Goal: Information Seeking & Learning: Learn about a topic

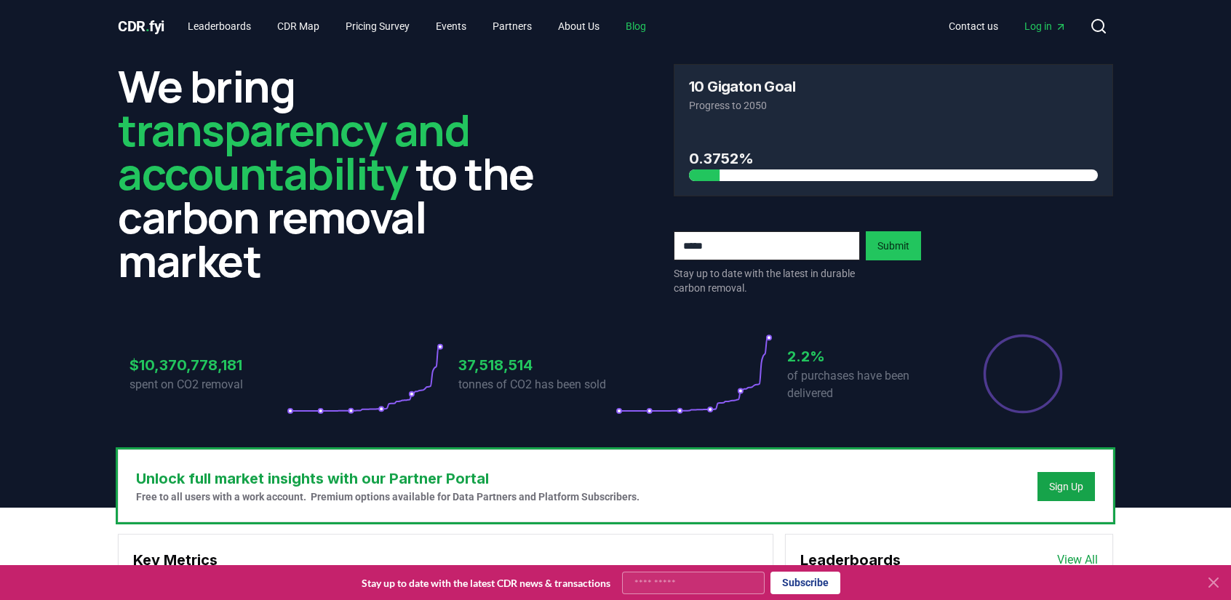
click at [656, 25] on link "Blog" at bounding box center [636, 26] width 44 height 26
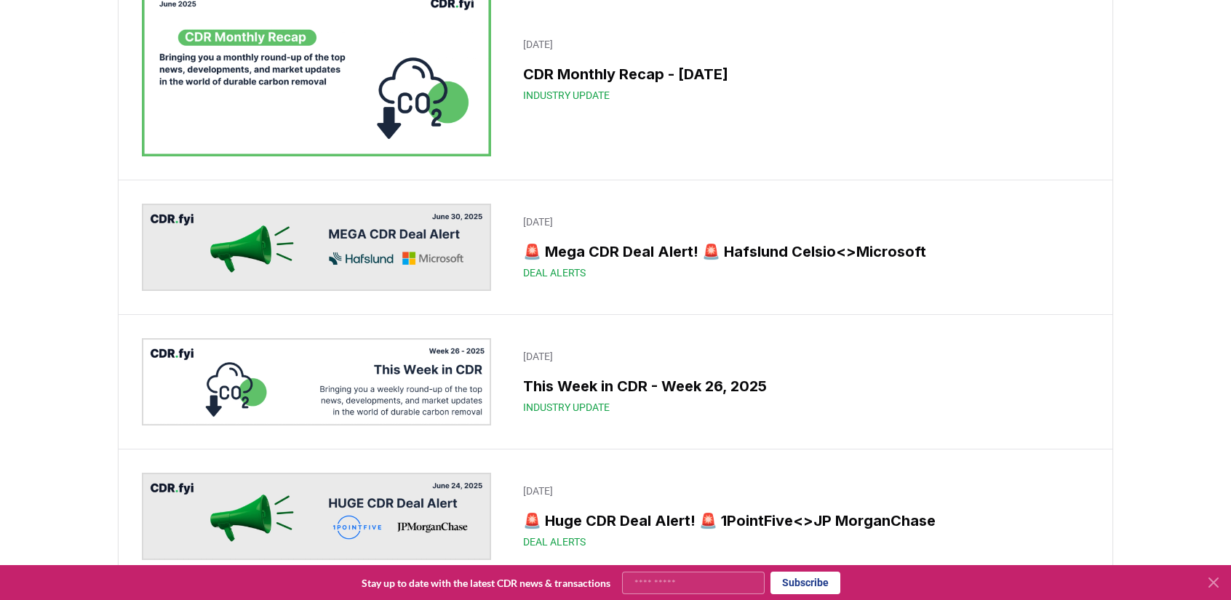
scroll to position [1819, 0]
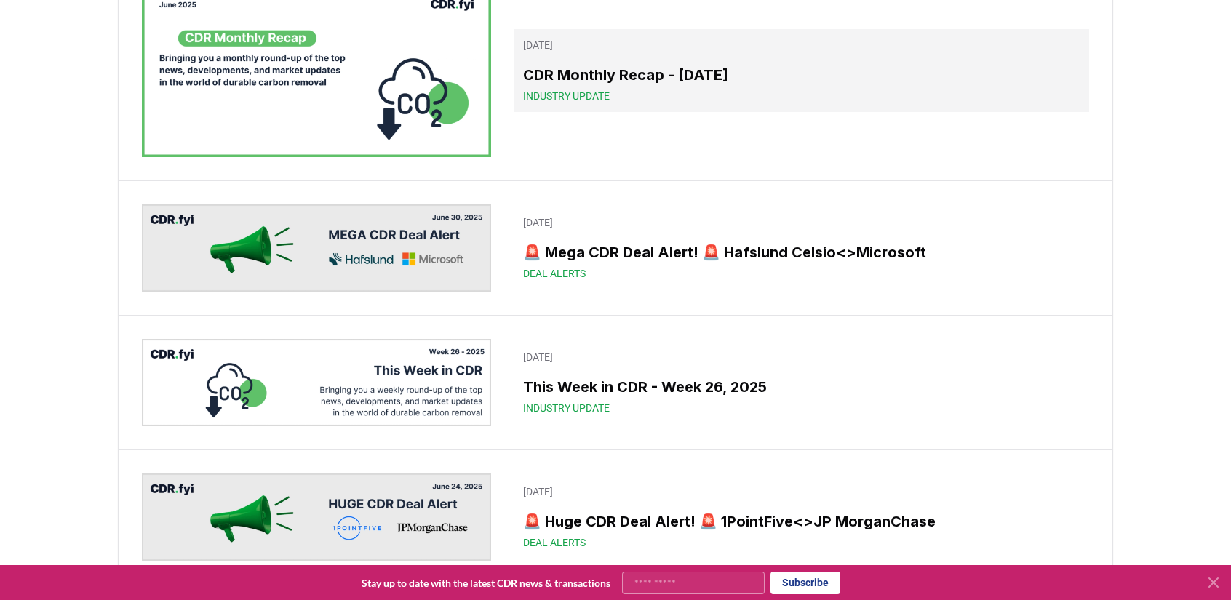
click at [527, 103] on span "Industry Update" at bounding box center [566, 96] width 87 height 15
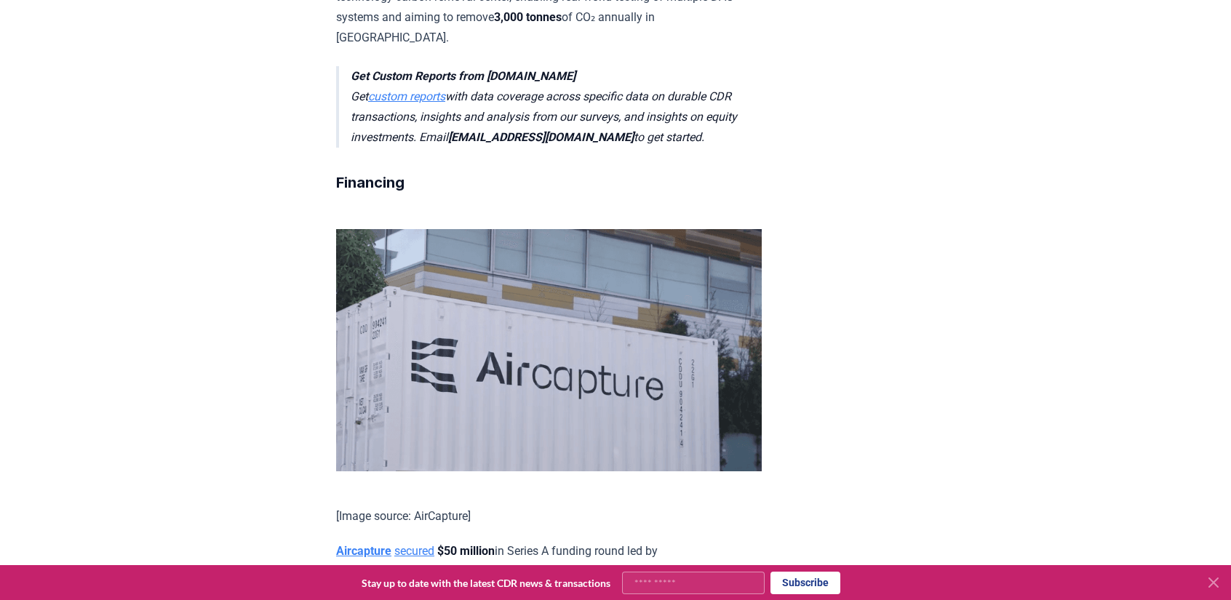
scroll to position [6045, 0]
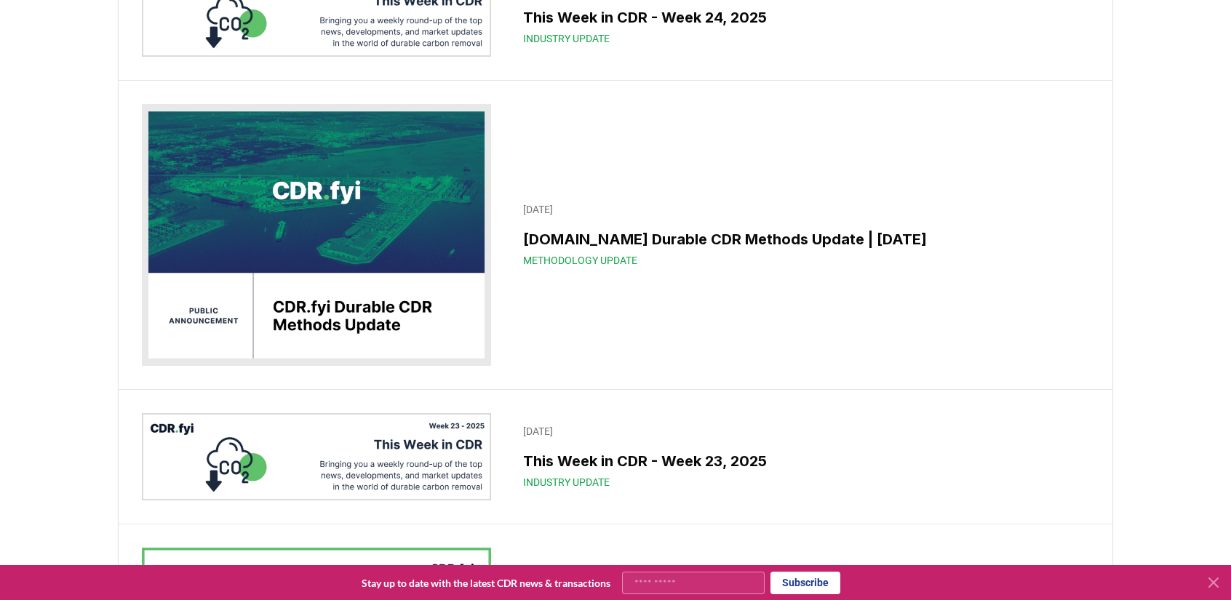
scroll to position [2837, 0]
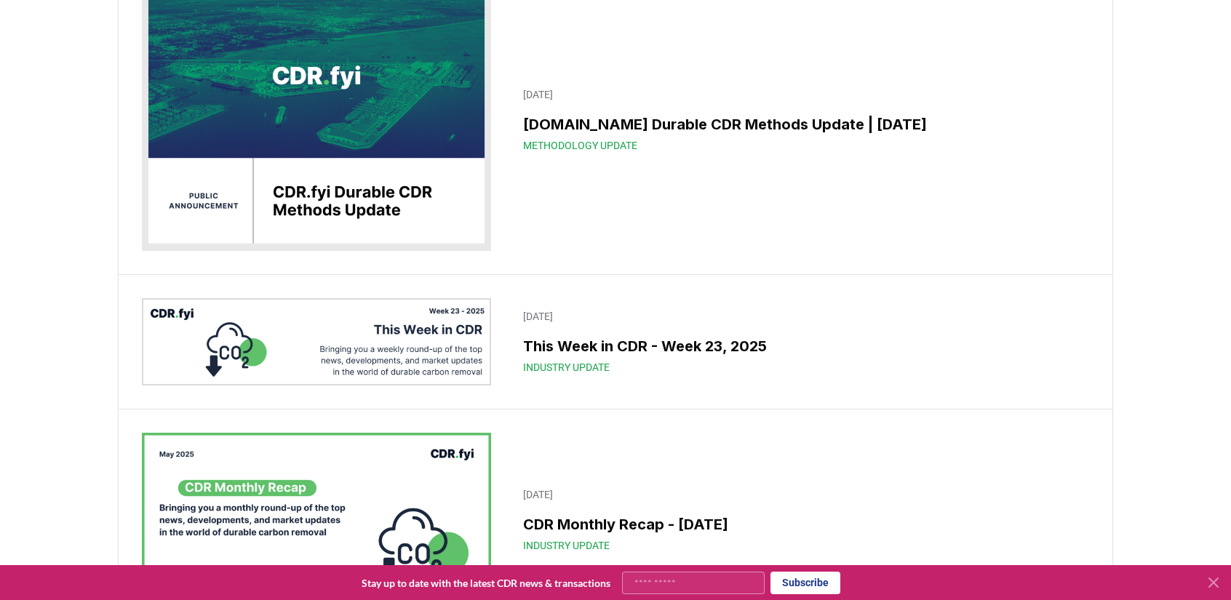
click at [1211, 584] on icon at bounding box center [1213, 582] width 9 height 9
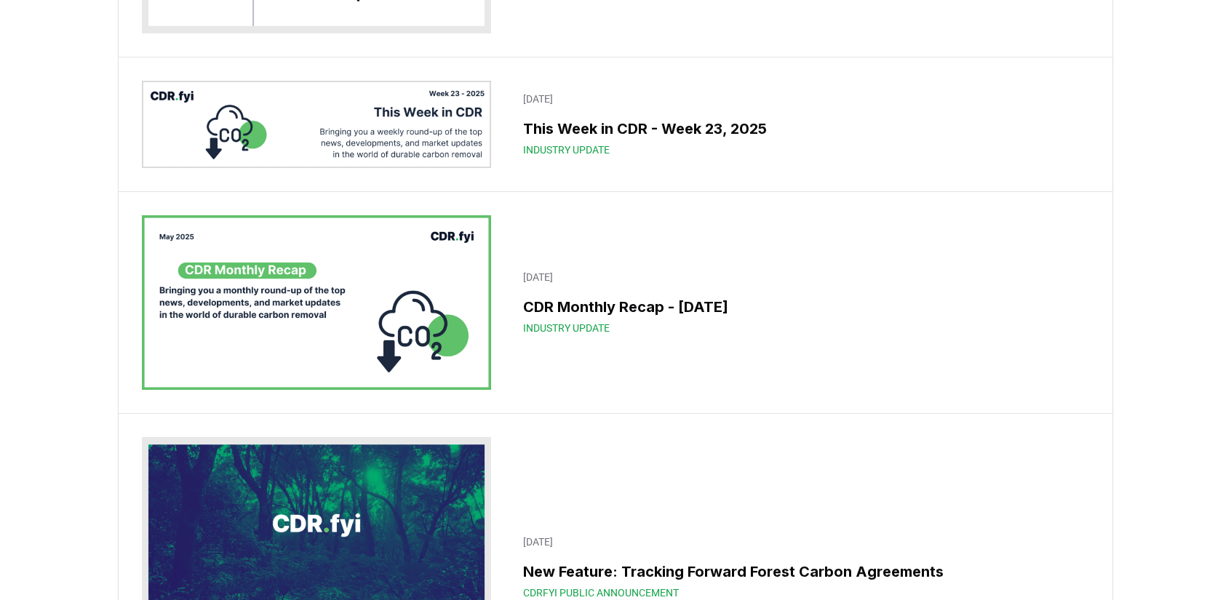
scroll to position [3055, 0]
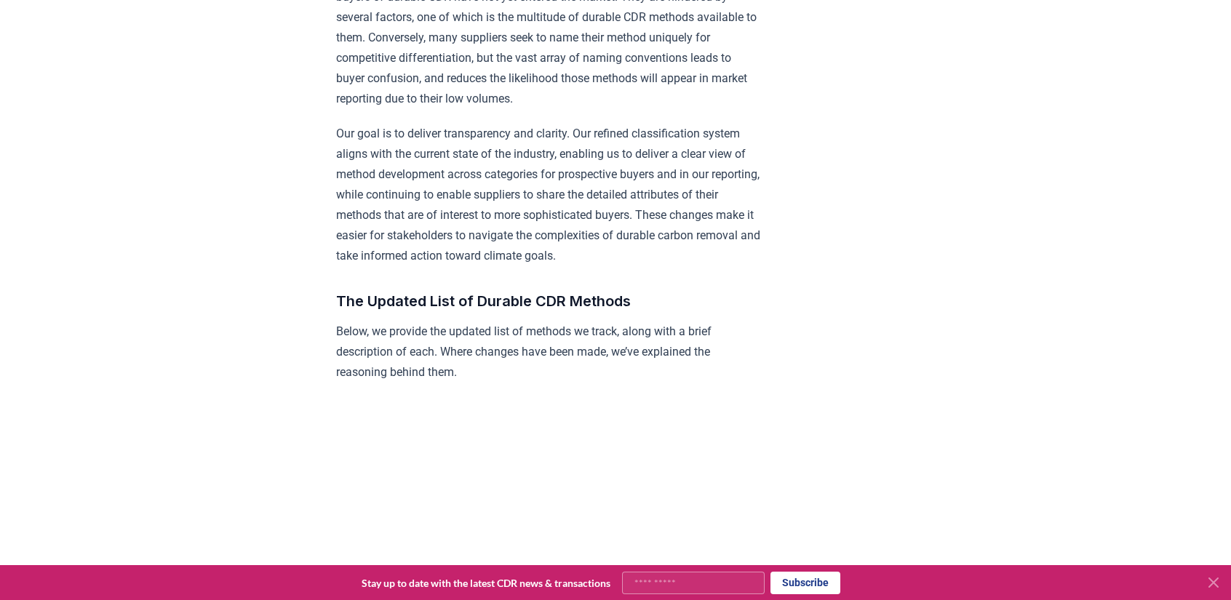
scroll to position [1091, 0]
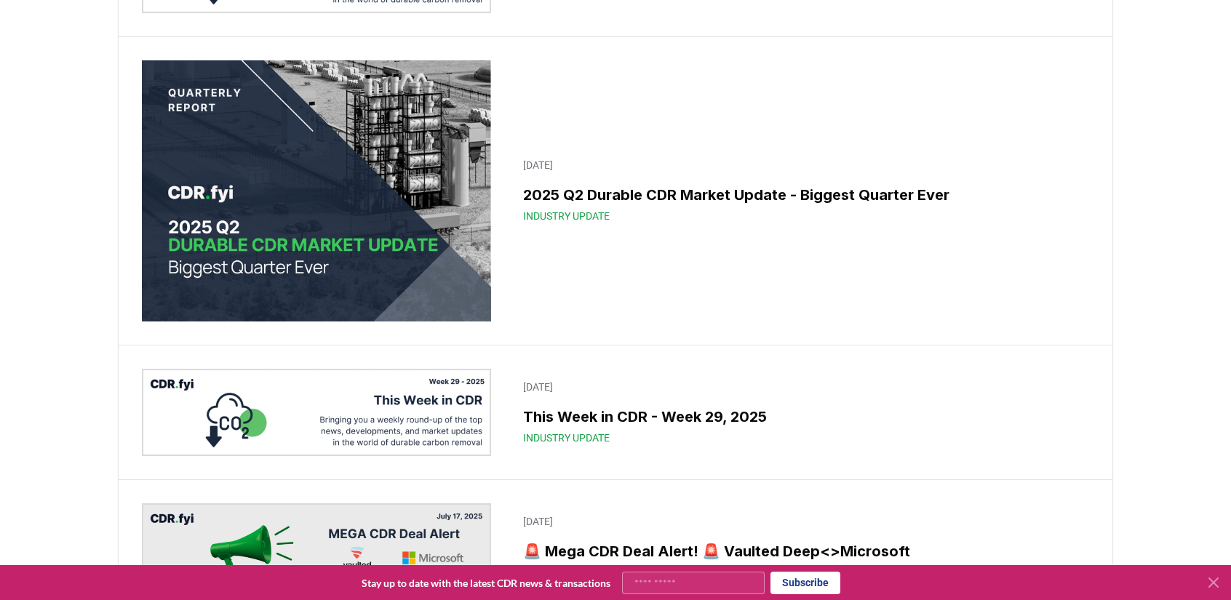
scroll to position [655, 0]
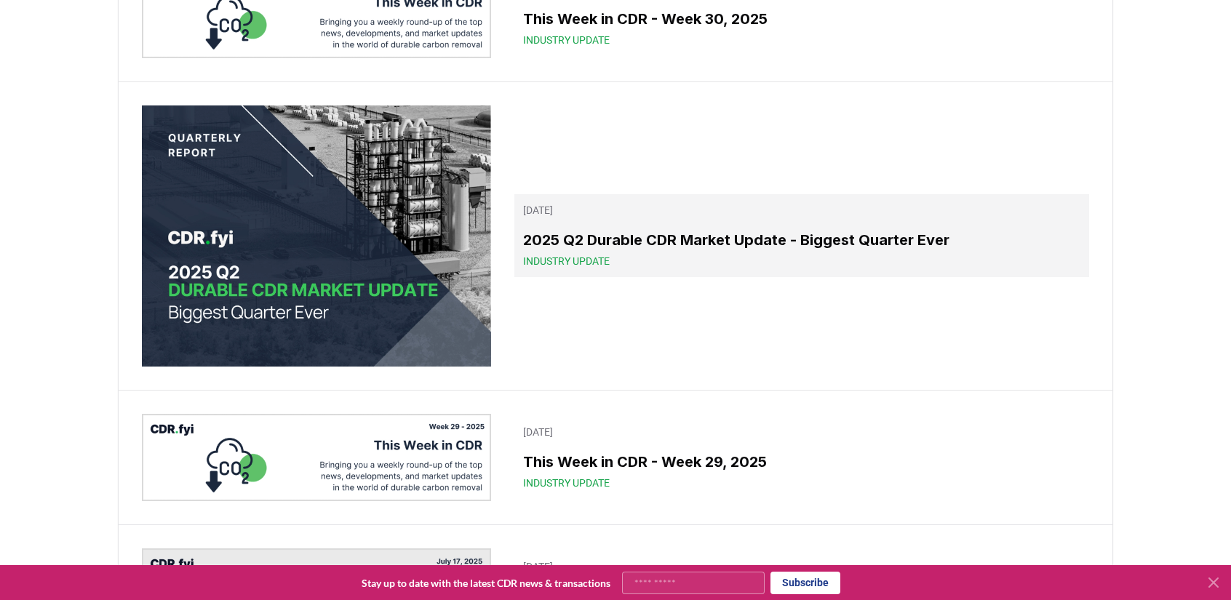
click at [621, 212] on p "[DATE]" at bounding box center [801, 210] width 557 height 15
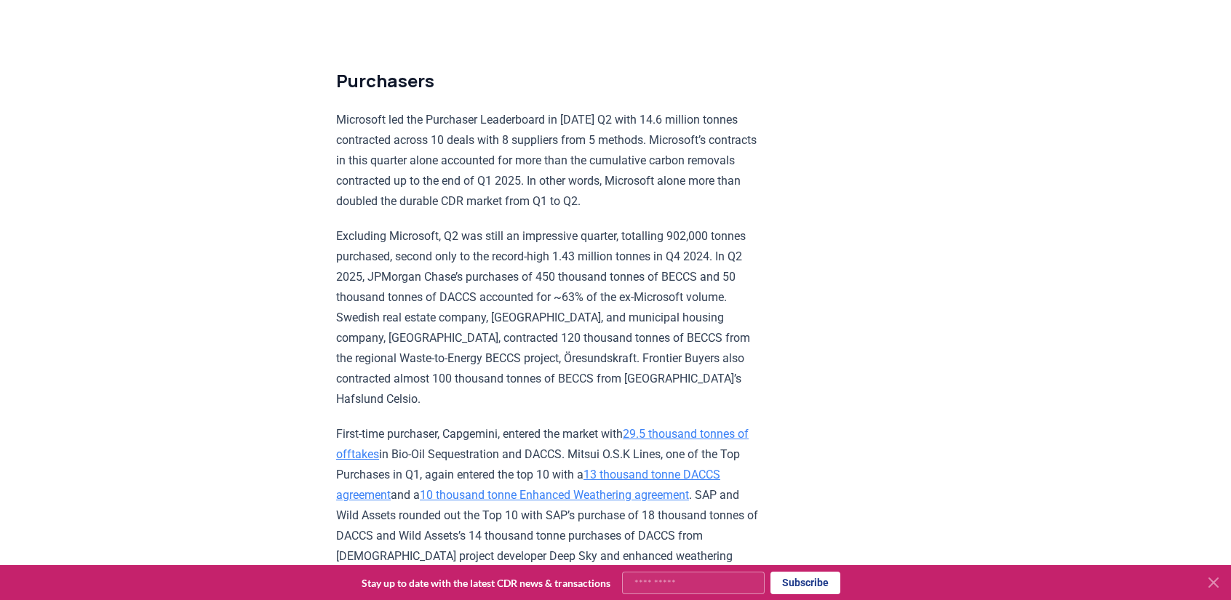
scroll to position [3899, 0]
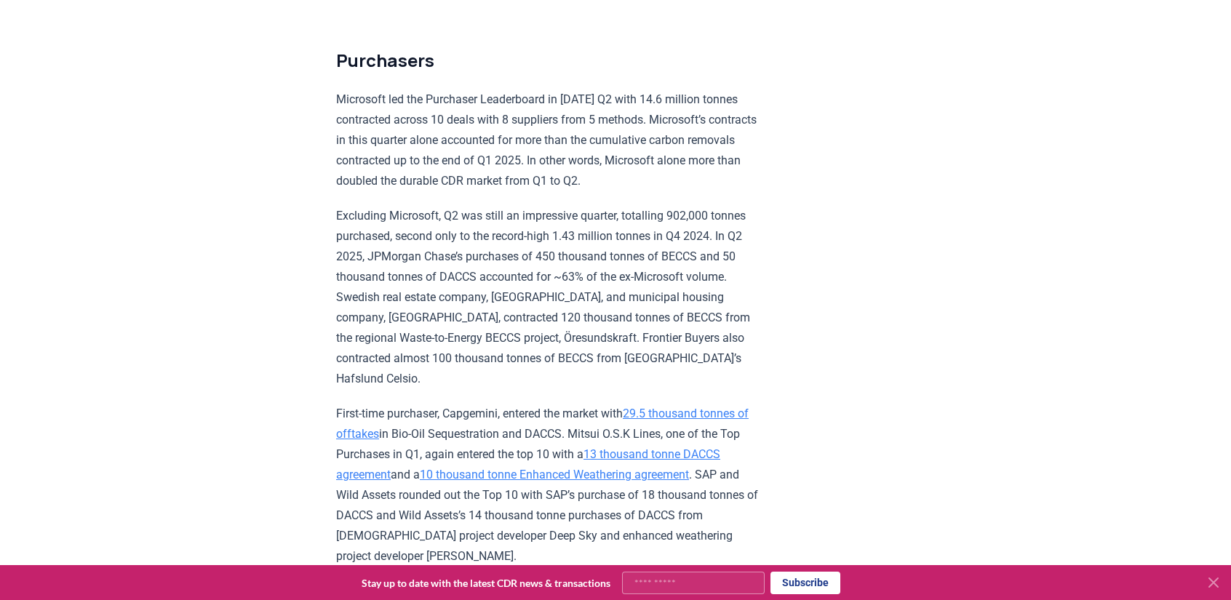
click at [370, 447] on link "13 thousand tonne DACCS agreement" at bounding box center [528, 464] width 384 height 34
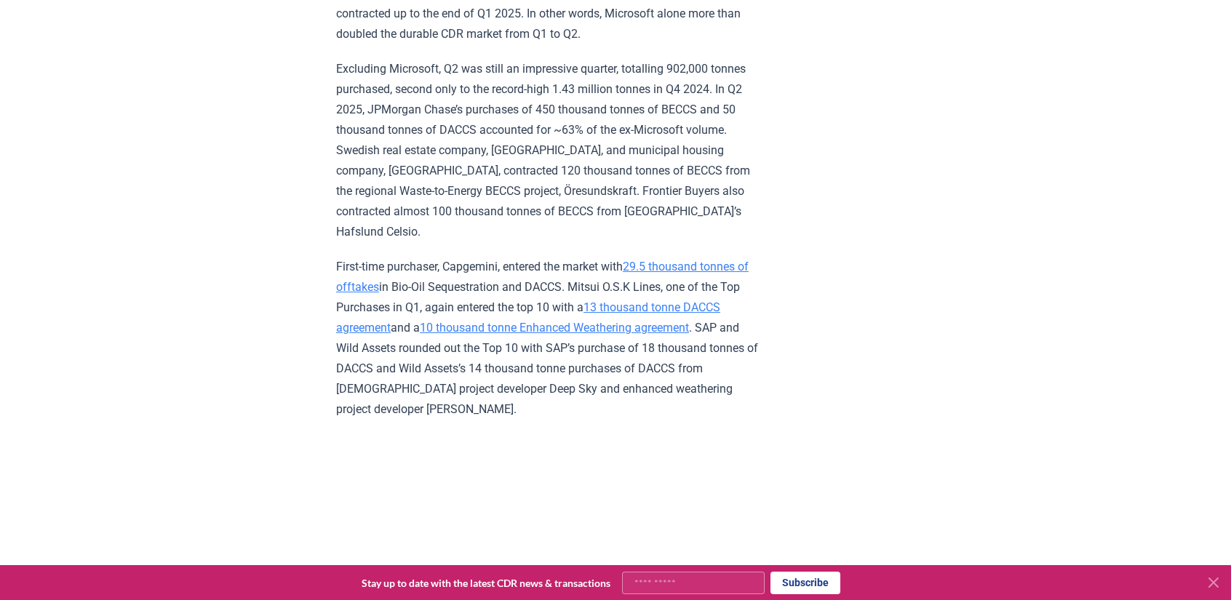
scroll to position [3972, 0]
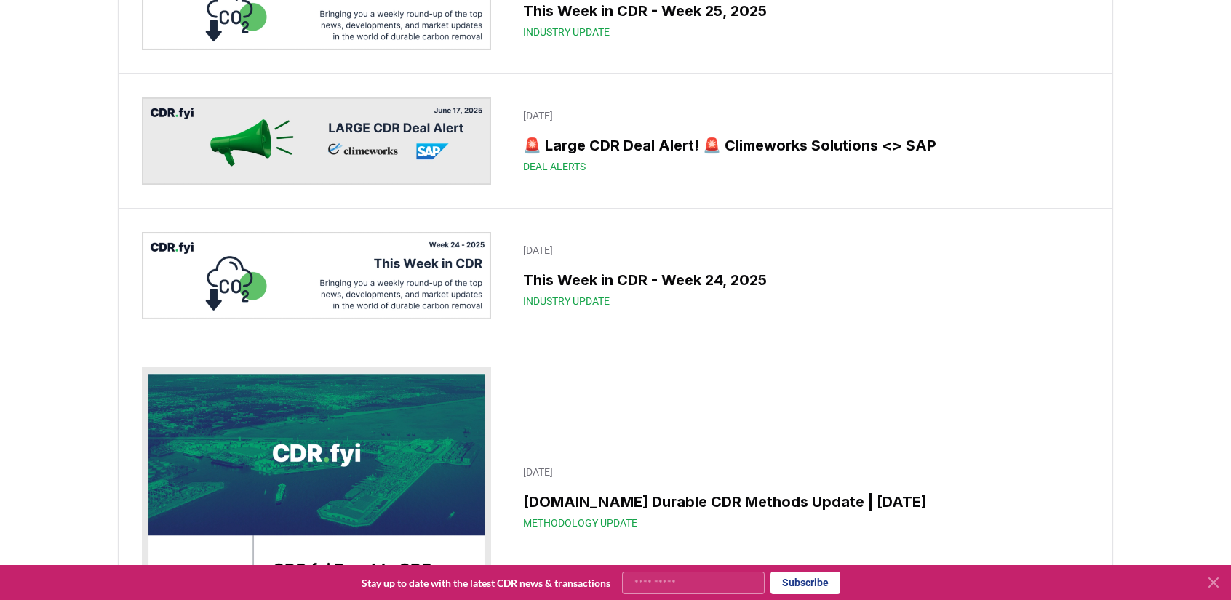
scroll to position [9647, 0]
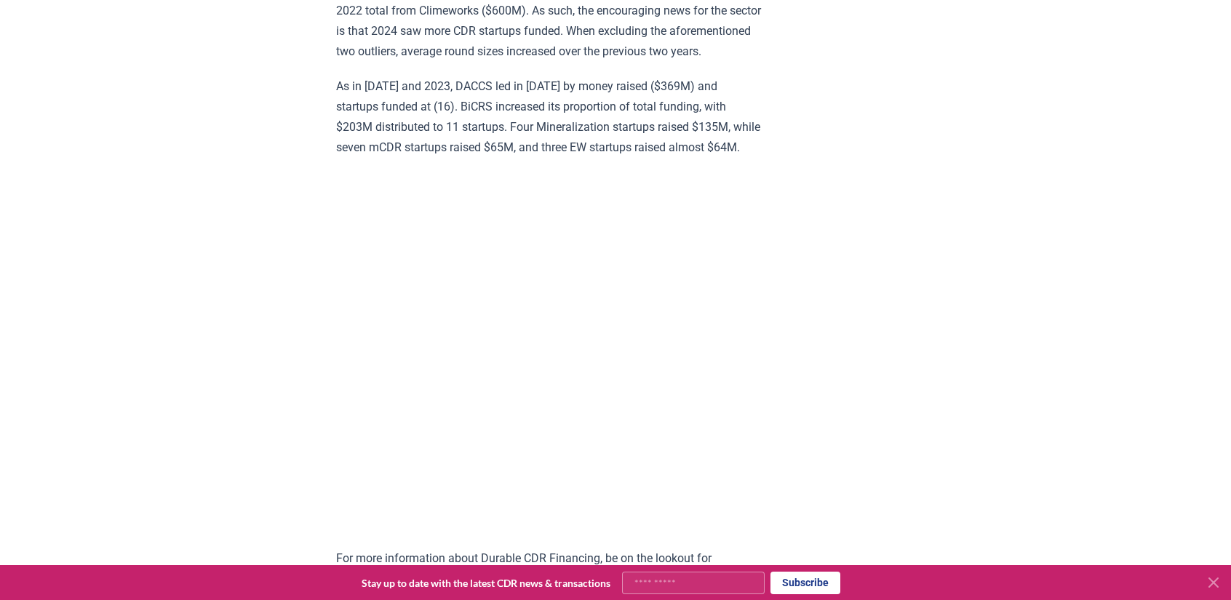
scroll to position [14155, 0]
